Goal: Find specific page/section: Find specific page/section

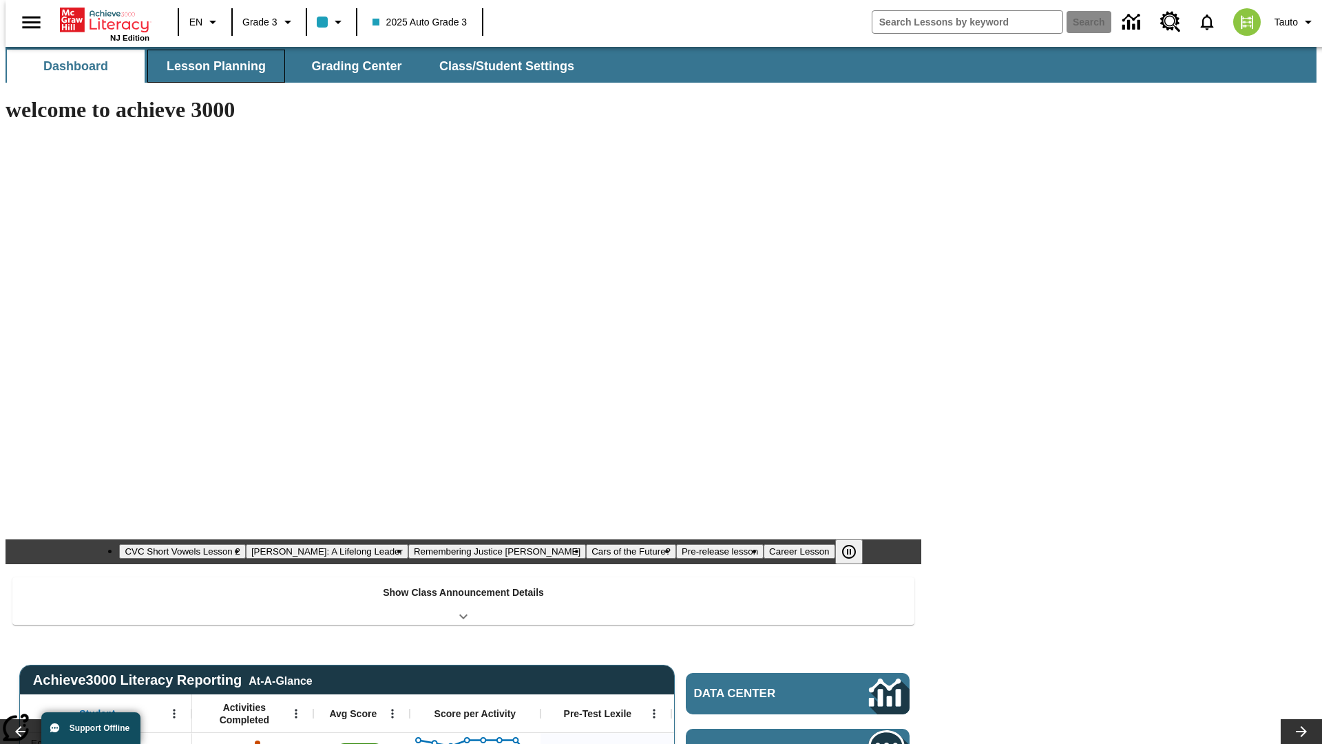
click at [211, 66] on span "Lesson Planning" at bounding box center [216, 67] width 99 height 16
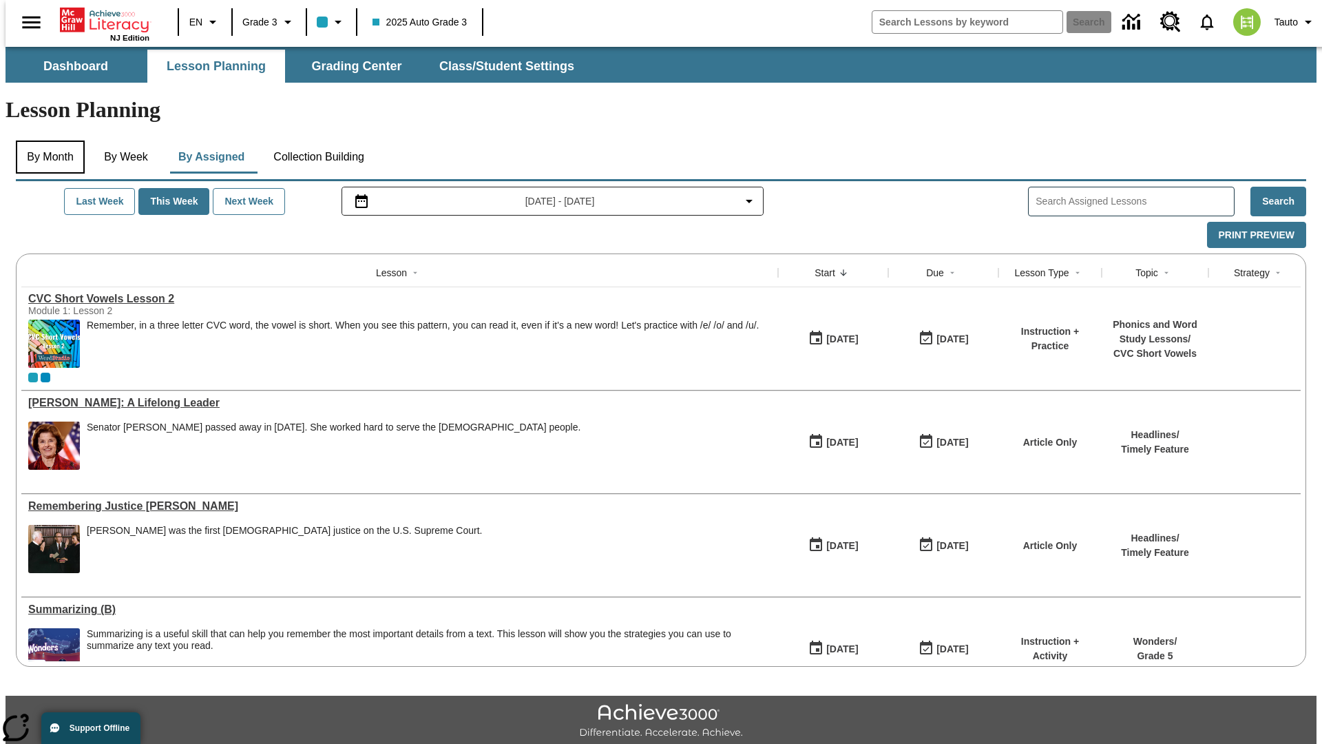
click at [46, 140] on button "By Month" at bounding box center [50, 156] width 69 height 33
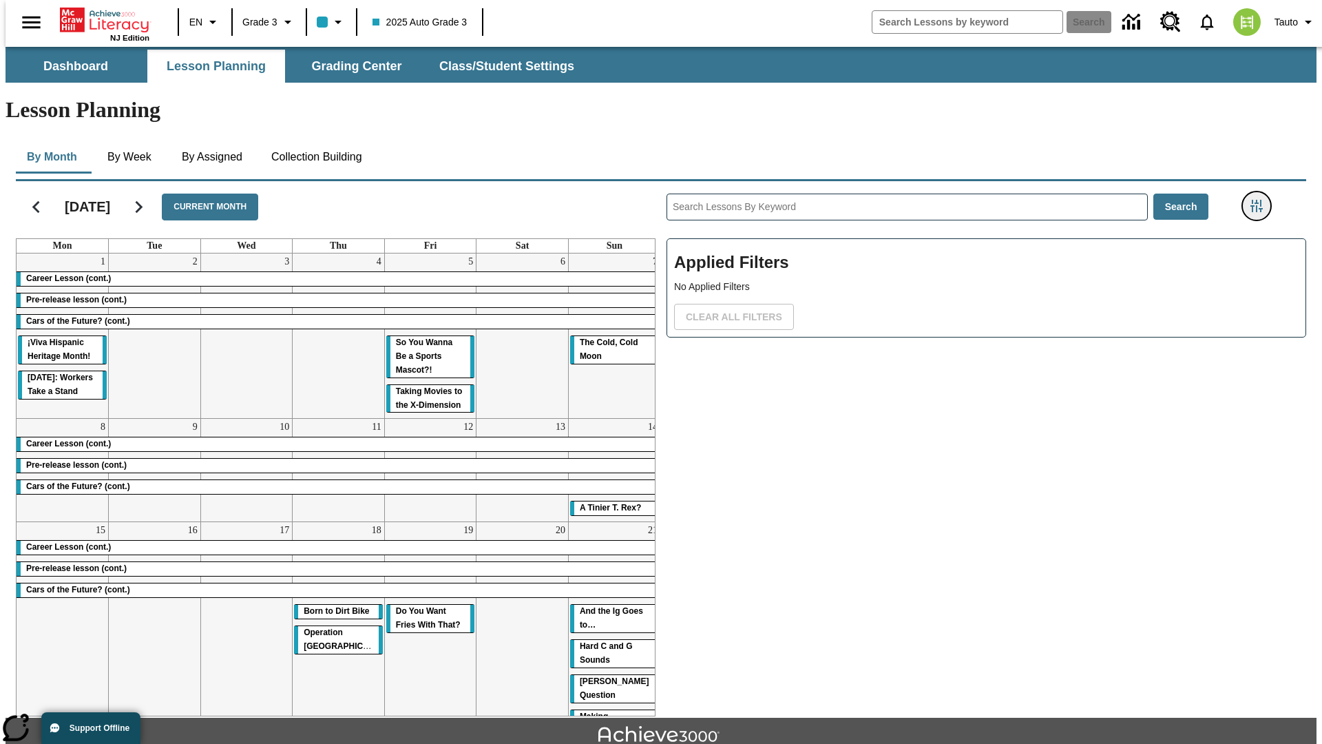
click at [1261, 200] on icon "Filters Side menu" at bounding box center [1256, 206] width 12 height 12
